Goal: Find specific page/section: Find specific page/section

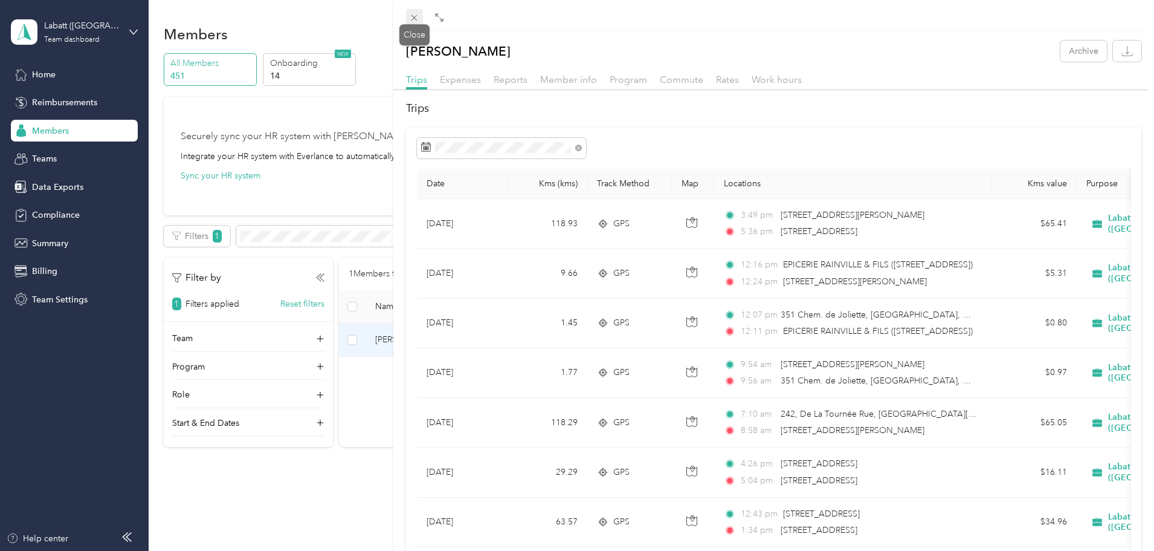
click at [417, 18] on icon at bounding box center [414, 18] width 10 height 10
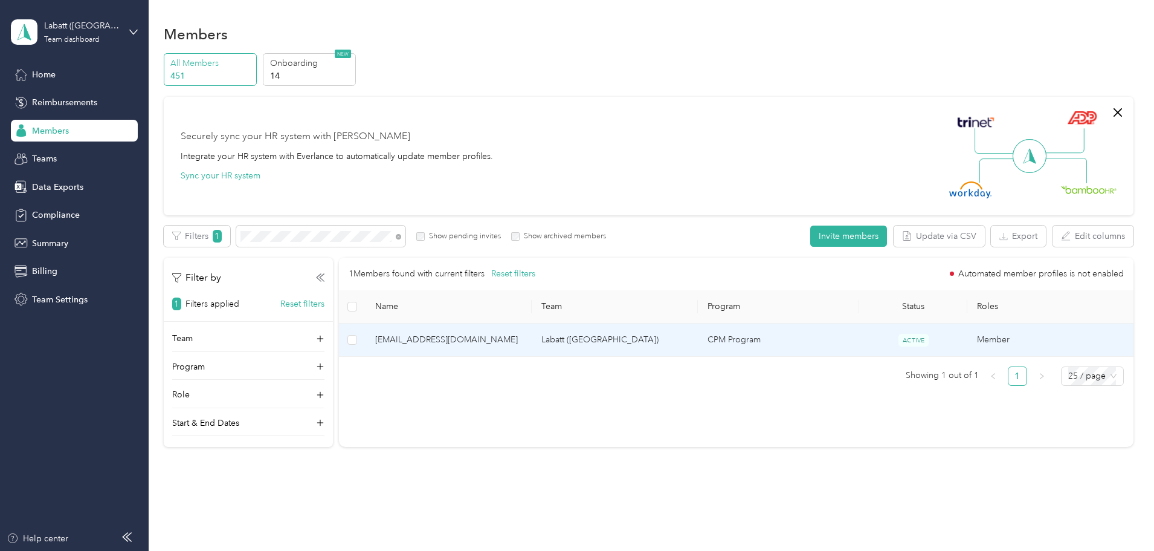
click at [480, 340] on span "[EMAIL_ADDRESS][DOMAIN_NAME]" at bounding box center [448, 339] width 147 height 13
